Goal: Task Accomplishment & Management: Manage account settings

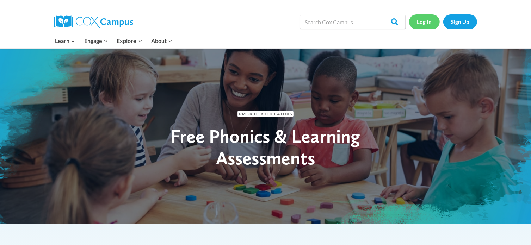
click at [420, 17] on link "Log In" at bounding box center [424, 21] width 31 height 14
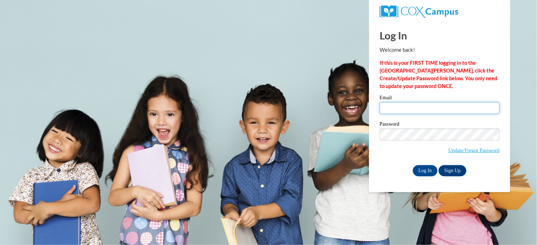
click at [446, 114] on input "Email" at bounding box center [439, 108] width 120 height 12
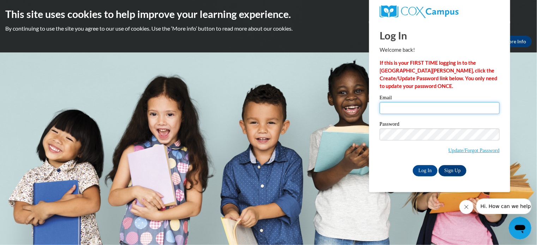
type input "[EMAIL_ADDRESS][DOMAIN_NAME]"
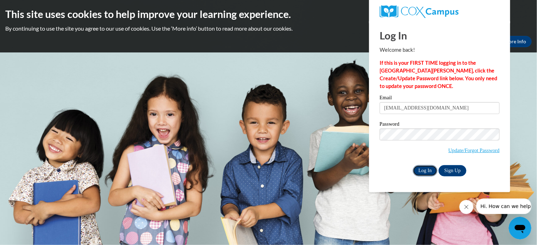
click at [423, 168] on input "Log In" at bounding box center [425, 170] width 25 height 11
